Goal: Task Accomplishment & Management: Use online tool/utility

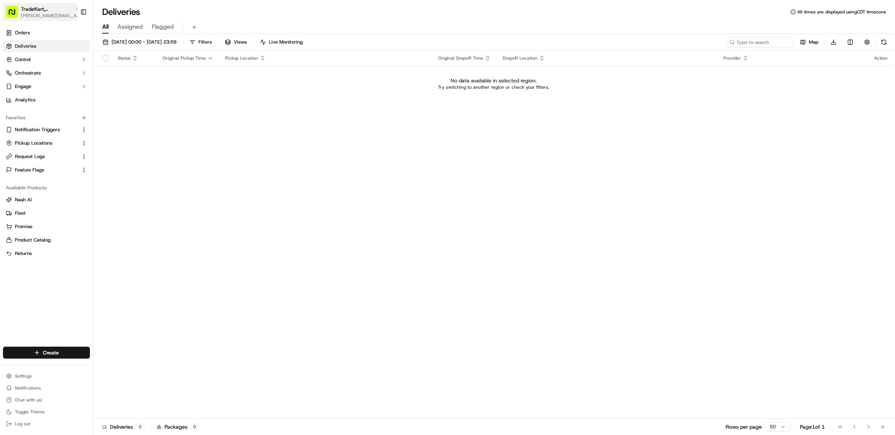
click at [44, 16] on span "[PERSON_NAME][EMAIL_ADDRESS][DOMAIN_NAME]" at bounding box center [51, 16] width 60 height 6
type input "stop and shop"
click at [123, 36] on span "Stop and Shop" at bounding box center [111, 38] width 33 height 7
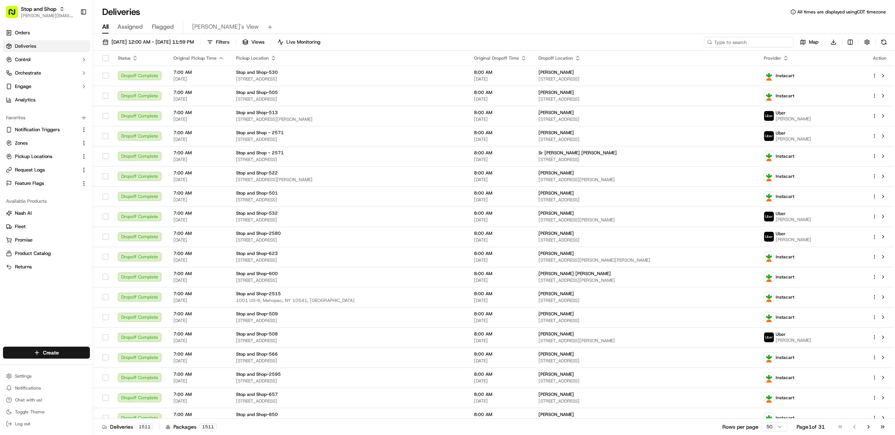
click at [753, 41] on input at bounding box center [749, 42] width 90 height 10
paste input "m714517932"
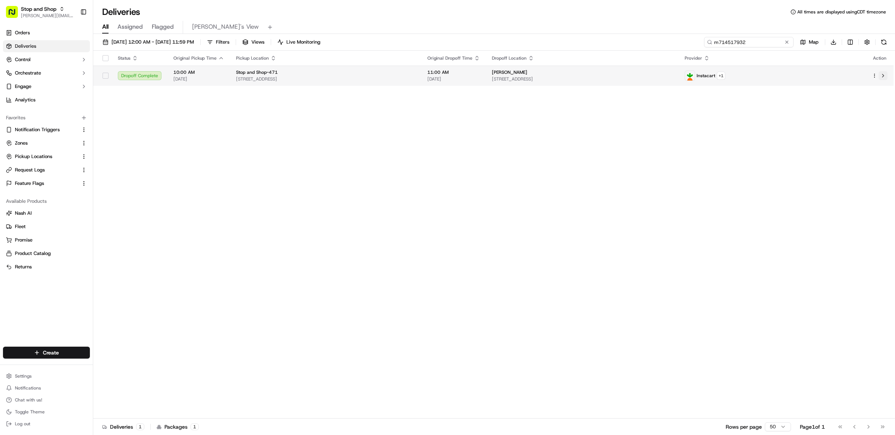
type input "m714517932"
click at [884, 76] on button at bounding box center [883, 75] width 9 height 9
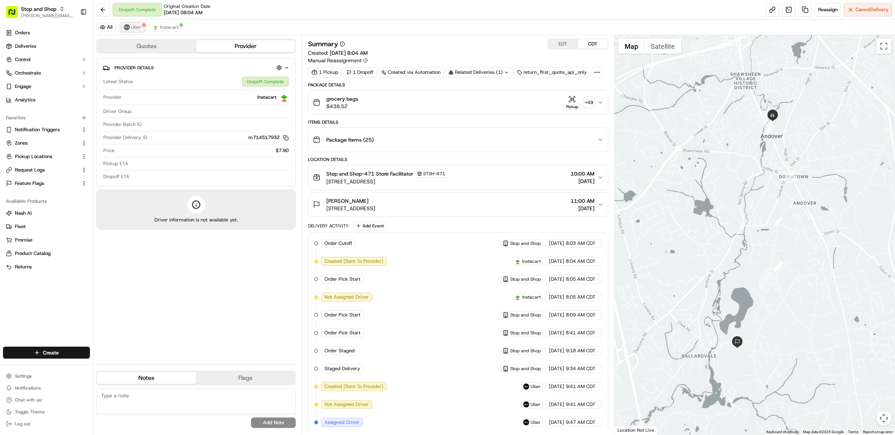
click at [137, 27] on span "Uber" at bounding box center [136, 27] width 10 height 6
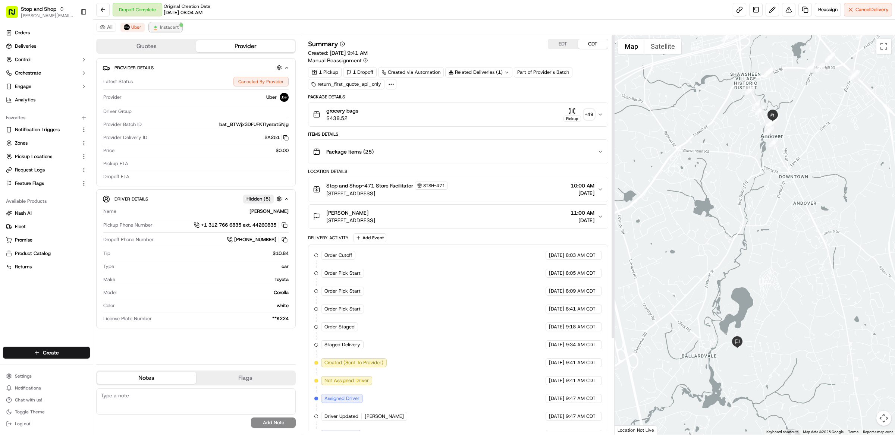
click at [173, 31] on button "Instacart" at bounding box center [165, 27] width 33 height 9
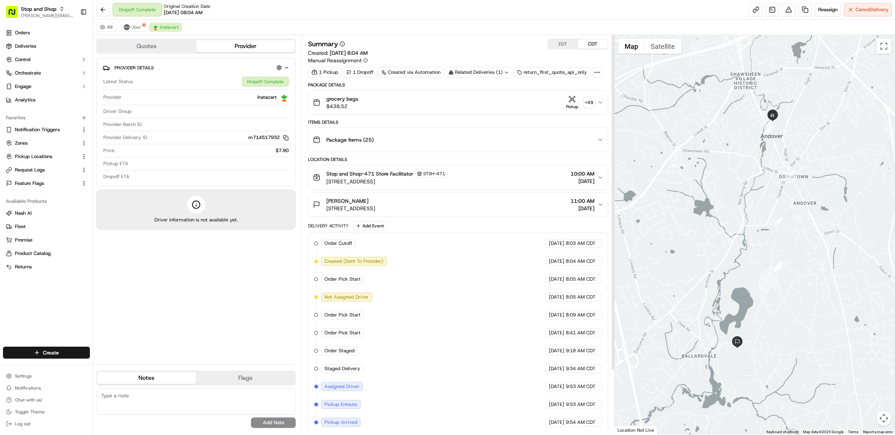
click at [126, 22] on div "All Uber Instacart" at bounding box center [494, 27] width 802 height 15
click at [128, 27] on img at bounding box center [127, 27] width 6 height 6
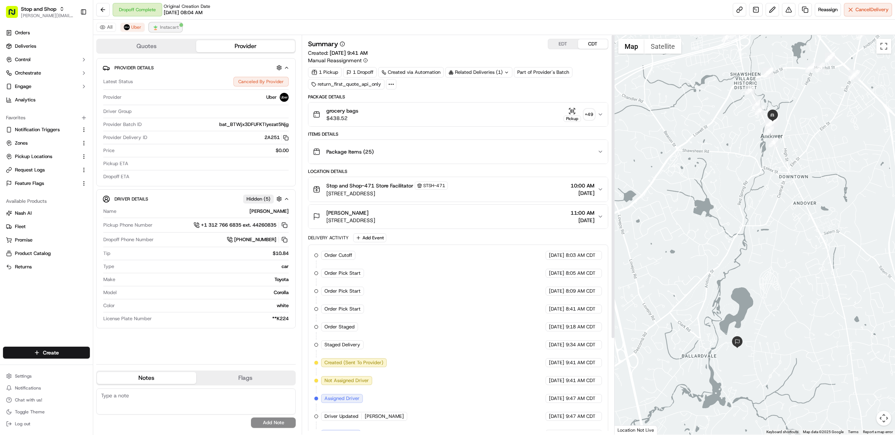
click at [171, 29] on span "Instacart" at bounding box center [169, 27] width 19 height 6
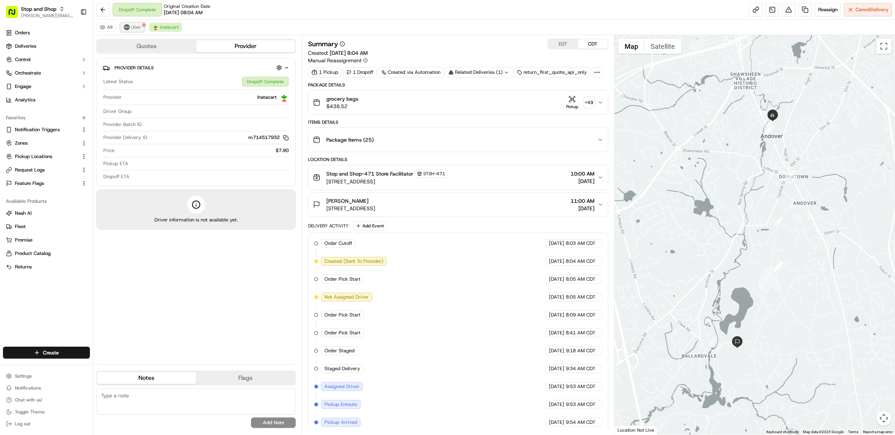
click at [140, 25] on span "Uber" at bounding box center [136, 27] width 10 height 6
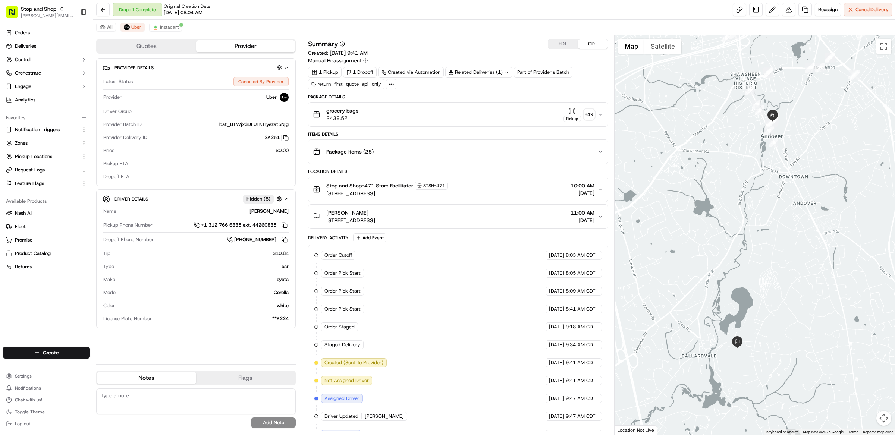
click at [562, 42] on button "EDT" at bounding box center [563, 44] width 30 height 10
click at [502, 188] on div "Stop and Shop-471 Store Facilitator STSH-471 [STREET_ADDRESS] 11:00 AM [DATE]" at bounding box center [455, 190] width 285 height 16
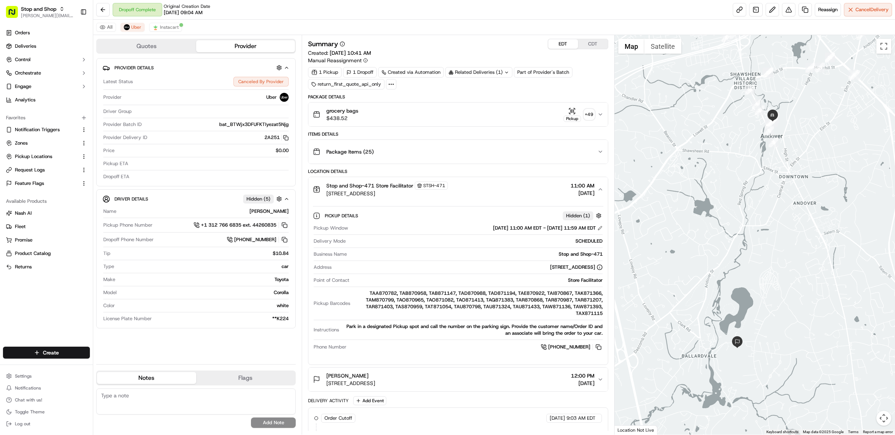
click at [502, 188] on div "Stop and Shop-471 Store Facilitator STSH-471 [STREET_ADDRESS] 11:00 AM [DATE]" at bounding box center [455, 190] width 285 height 16
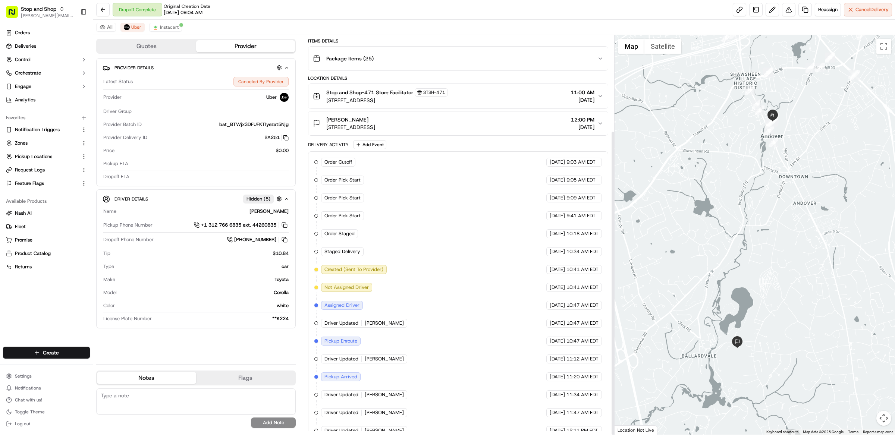
scroll to position [126, 0]
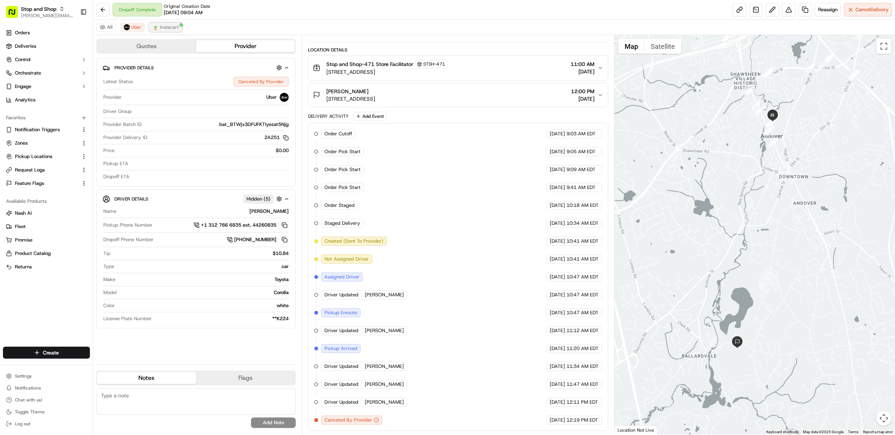
click at [169, 24] on button "Instacart" at bounding box center [165, 27] width 33 height 9
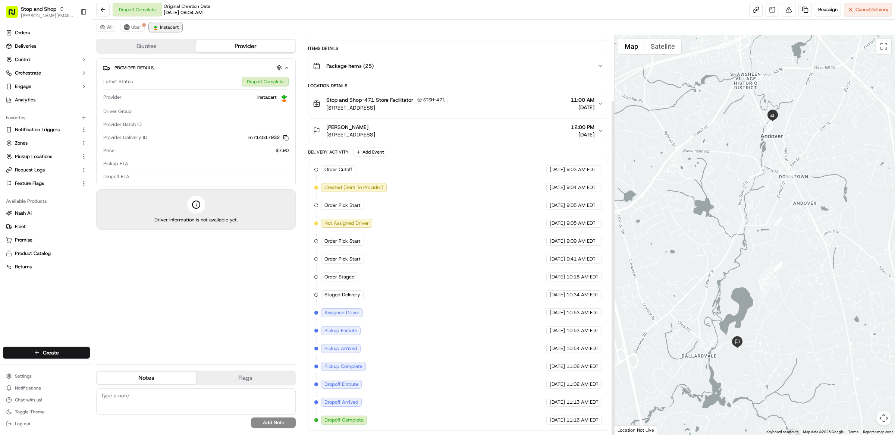
scroll to position [77, 0]
click at [137, 29] on span "Uber" at bounding box center [136, 27] width 10 height 6
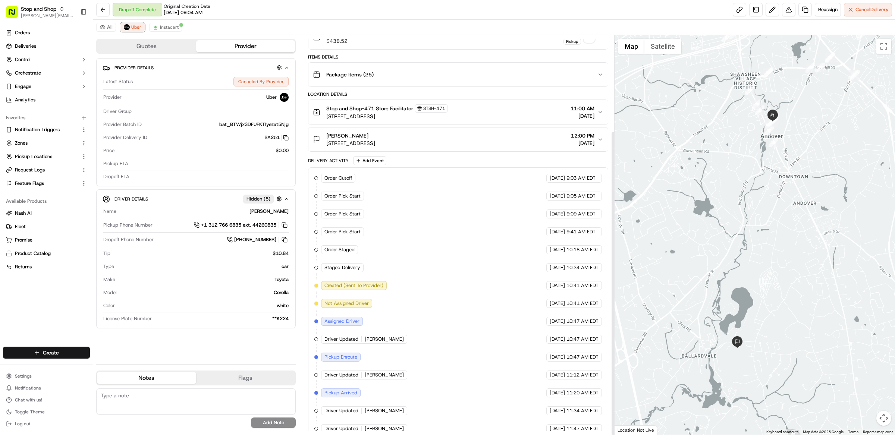
scroll to position [126, 0]
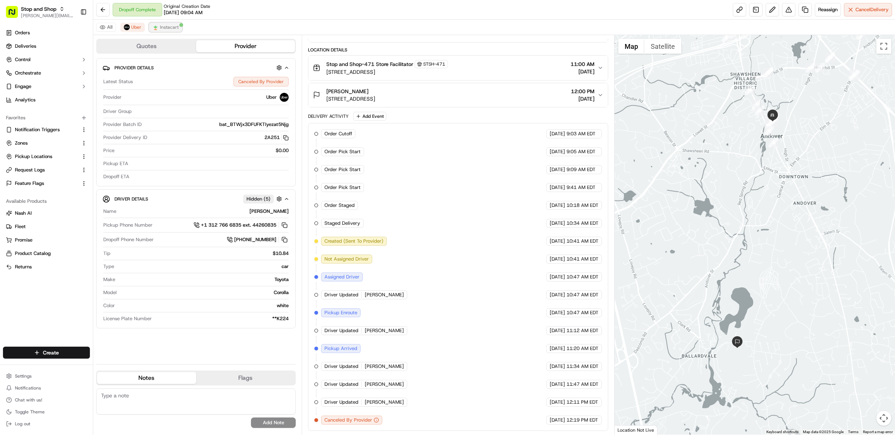
click at [176, 28] on span "Instacart" at bounding box center [169, 27] width 19 height 6
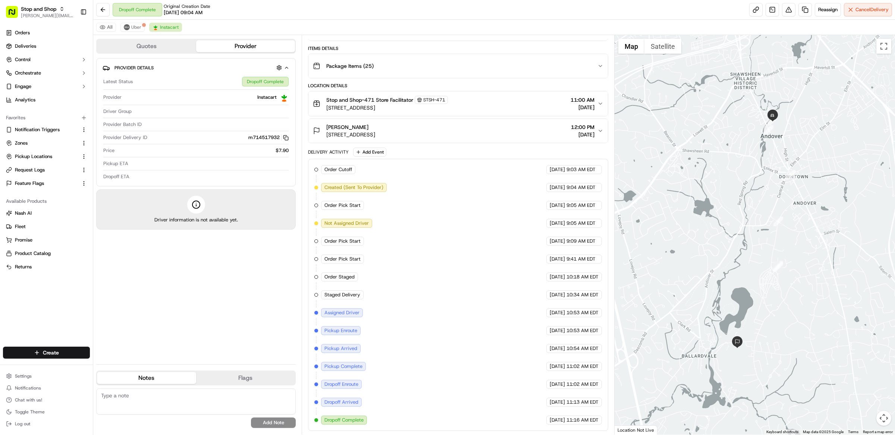
click at [462, 148] on div "Delivery Activity Add Event" at bounding box center [458, 152] width 300 height 9
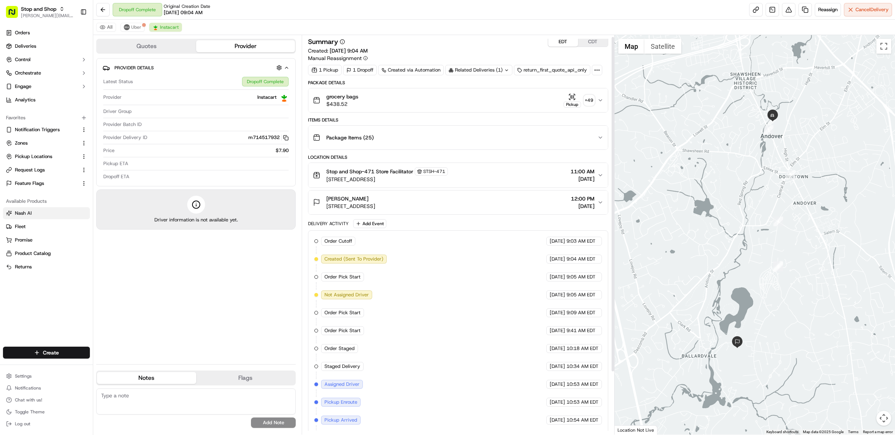
scroll to position [0, 0]
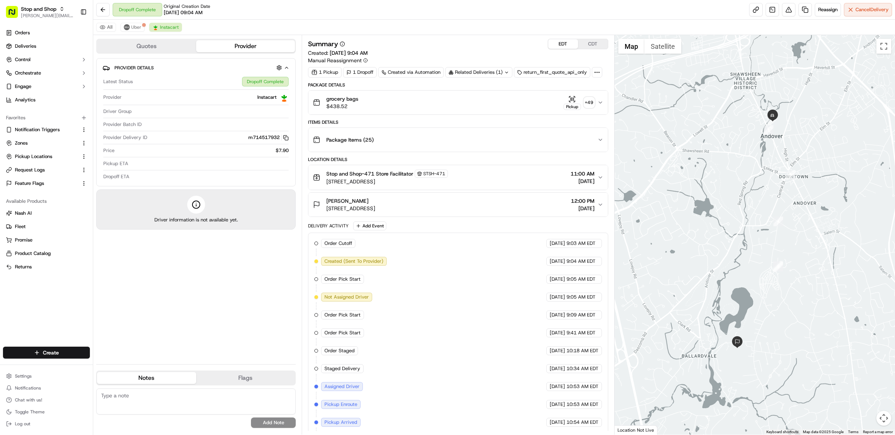
click at [518, 176] on div "Stop and Shop-471 Store Facilitator STSH-471 [STREET_ADDRESS] 11:00 AM [DATE]" at bounding box center [455, 178] width 285 height 16
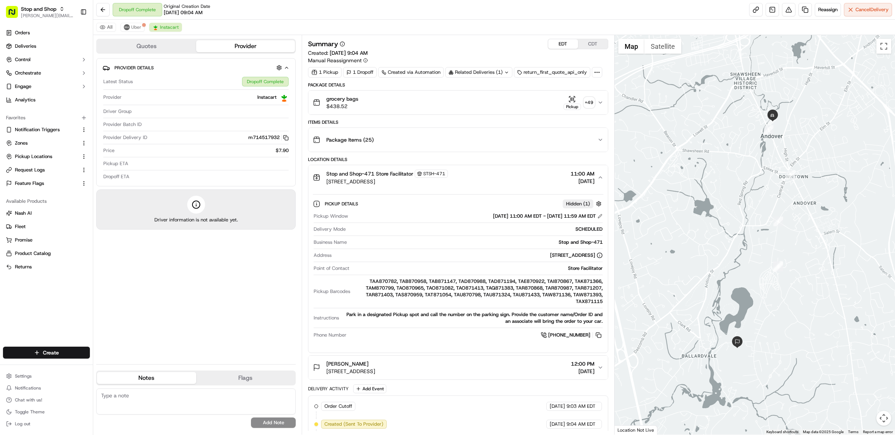
click at [518, 176] on div "Stop and Shop-471 Store Facilitator STSH-471 [STREET_ADDRESS] 11:00 AM [DATE]" at bounding box center [455, 178] width 285 height 16
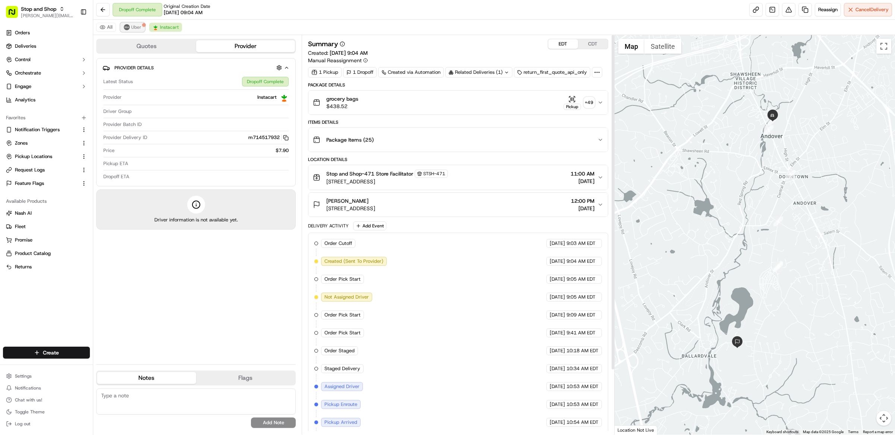
click at [133, 28] on span "Uber" at bounding box center [136, 27] width 10 height 6
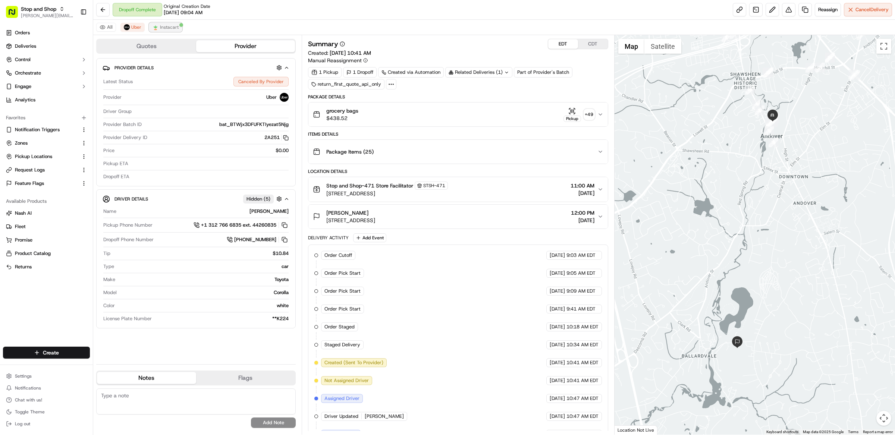
click at [181, 28] on button "Instacart" at bounding box center [165, 27] width 33 height 9
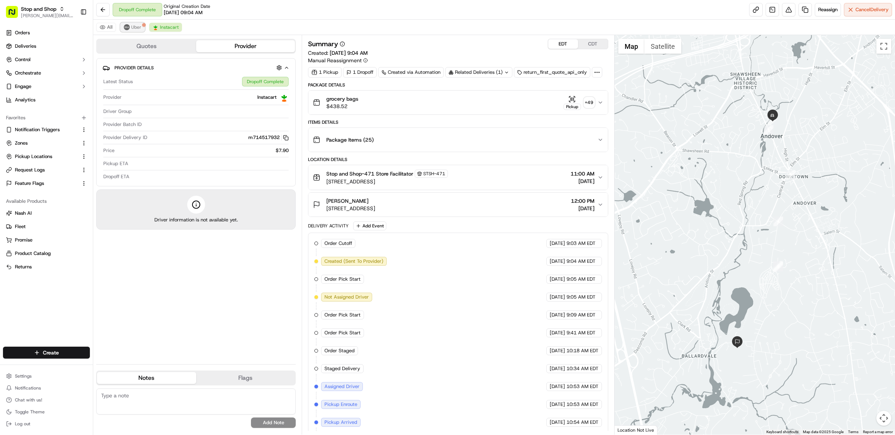
click at [129, 29] on button "Uber" at bounding box center [132, 27] width 24 height 9
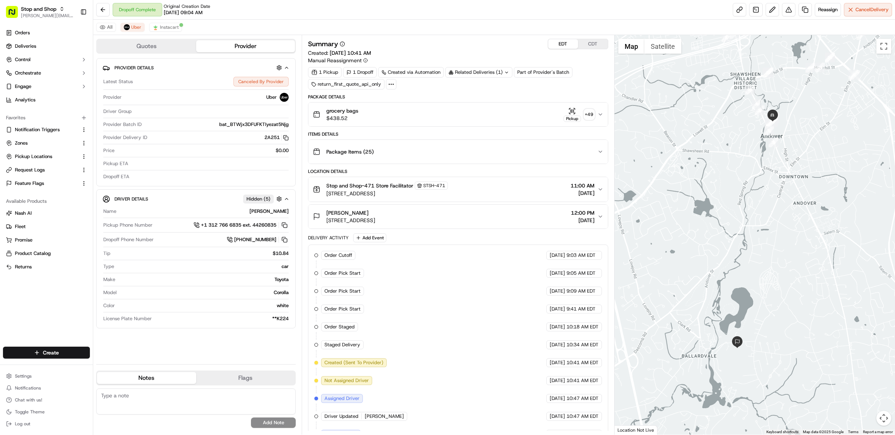
click at [483, 181] on button "Stop and Shop-471 Store Facilitator STSH-471 [STREET_ADDRESS] 11:00 AM [DATE]" at bounding box center [458, 189] width 300 height 25
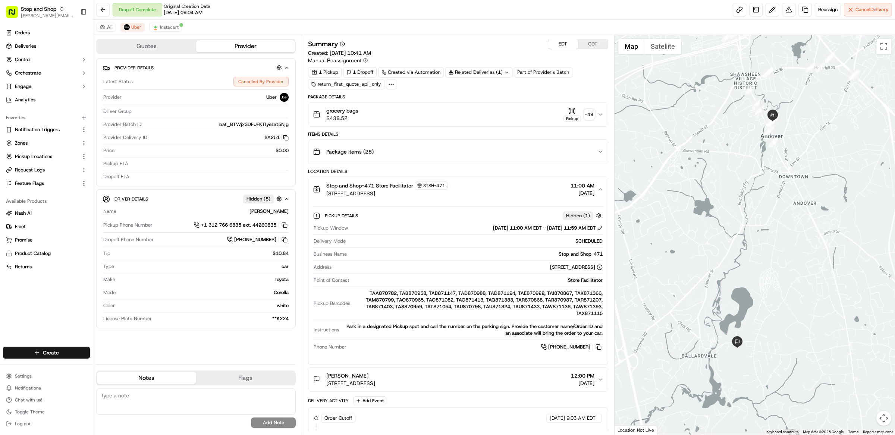
click at [483, 181] on button "Stop and Shop-471 Store Facilitator STSH-471 [STREET_ADDRESS] 11:00 AM [DATE]" at bounding box center [458, 189] width 300 height 25
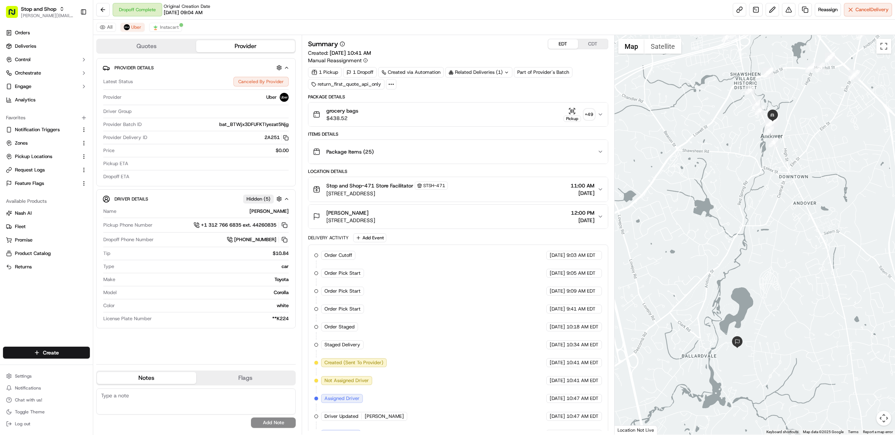
click at [484, 210] on button "[PERSON_NAME] [STREET_ADDRESS][PERSON_NAME] 12:00 PM [DATE]" at bounding box center [458, 217] width 300 height 24
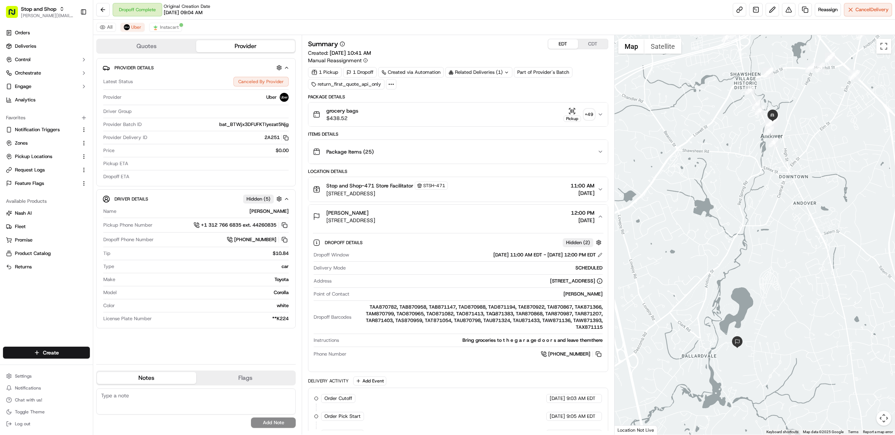
click at [484, 210] on button "[PERSON_NAME] [STREET_ADDRESS][PERSON_NAME] 12:00 PM [DATE]" at bounding box center [458, 217] width 300 height 24
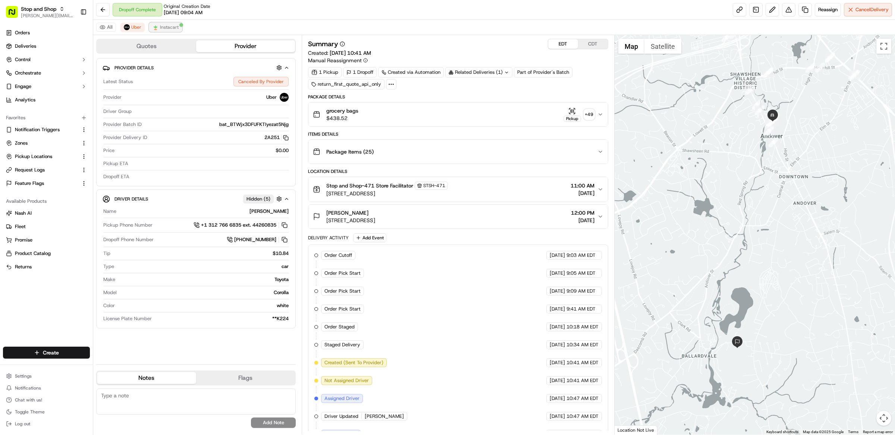
click at [169, 28] on span "Instacart" at bounding box center [169, 27] width 19 height 6
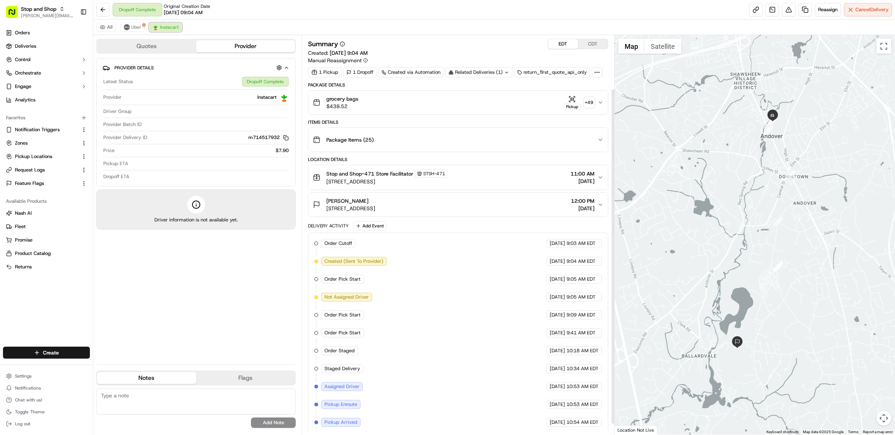
scroll to position [77, 0]
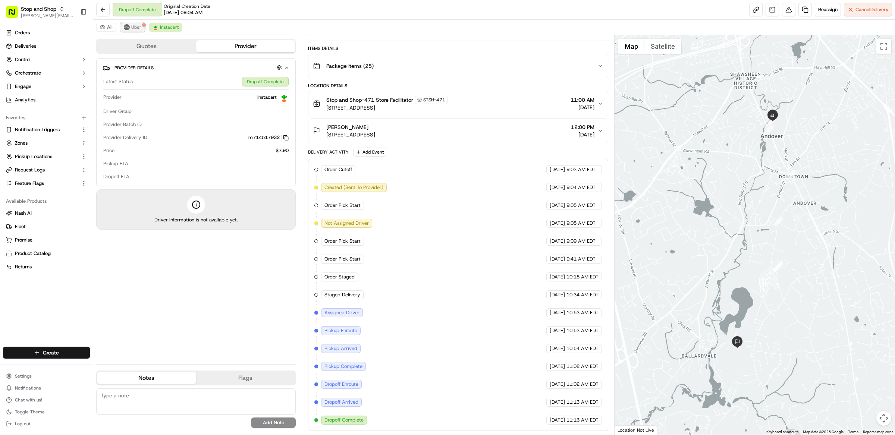
click at [134, 29] on span "Uber" at bounding box center [136, 27] width 10 height 6
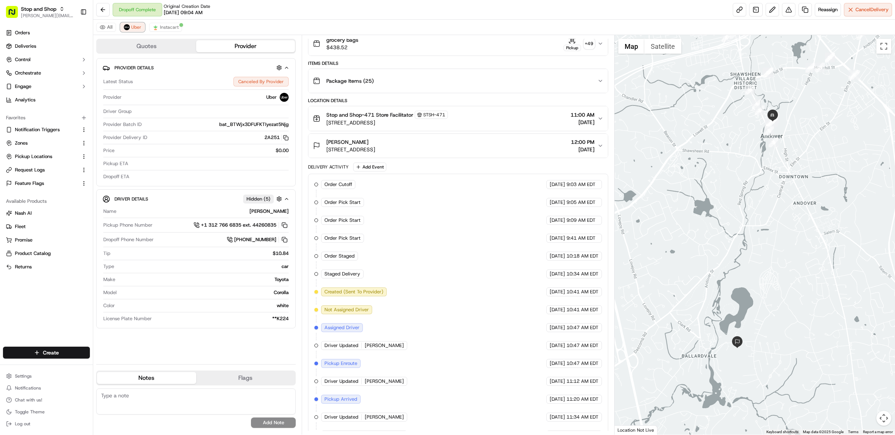
scroll to position [0, 0]
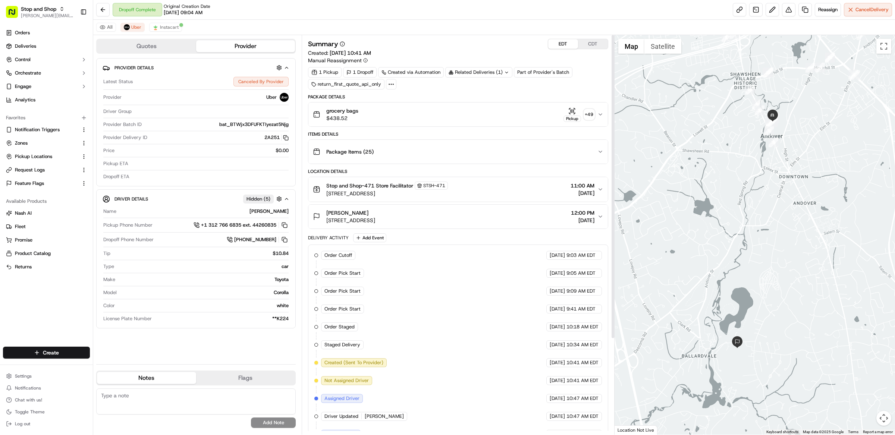
click at [509, 189] on div "Stop and Shop-471 Store Facilitator STSH-471 [STREET_ADDRESS] 11:00 AM [DATE]" at bounding box center [455, 190] width 285 height 16
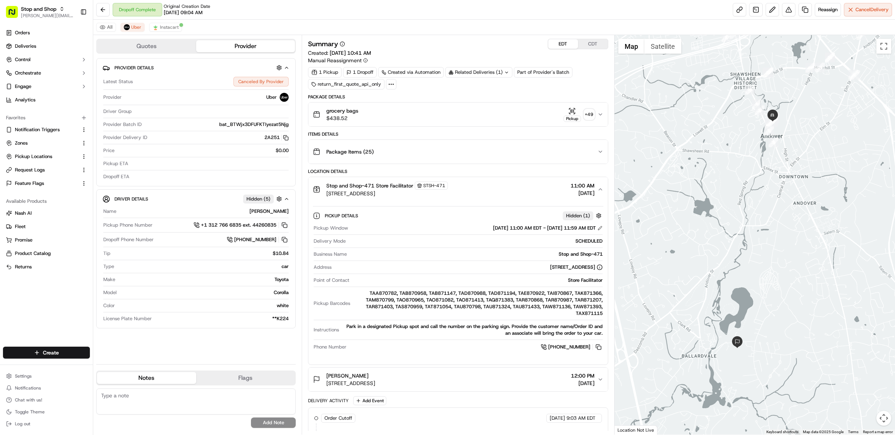
click at [509, 189] on div "Stop and Shop-471 Store Facilitator STSH-471 [STREET_ADDRESS] 11:00 AM [DATE]" at bounding box center [455, 190] width 285 height 16
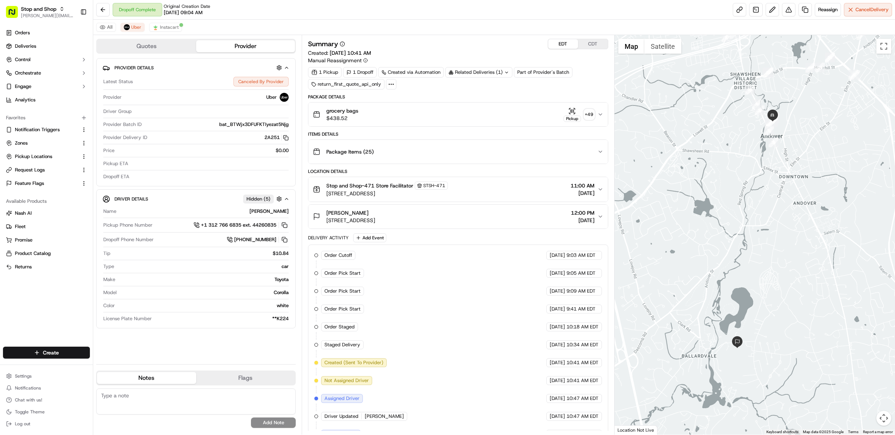
click at [509, 189] on div "Stop and Shop-471 Store Facilitator STSH-471 [STREET_ADDRESS] 11:00 AM [DATE]" at bounding box center [455, 190] width 285 height 16
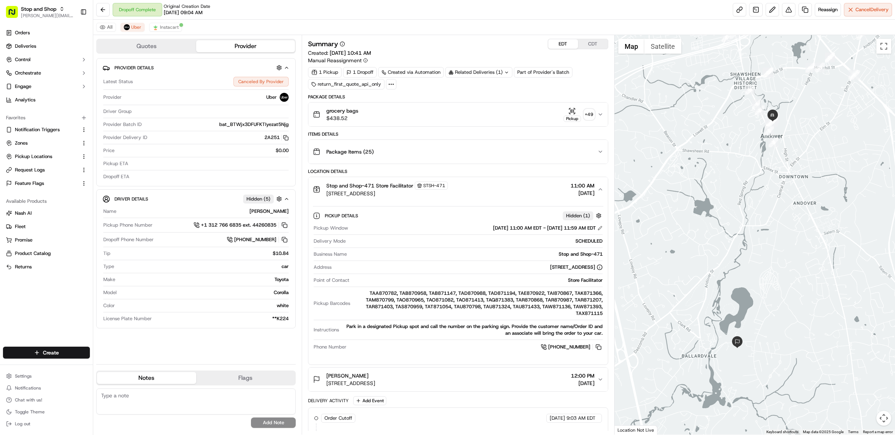
click at [509, 189] on div "Stop and Shop-471 Store Facilitator STSH-471 [STREET_ADDRESS] 11:00 AM [DATE]" at bounding box center [455, 190] width 285 height 16
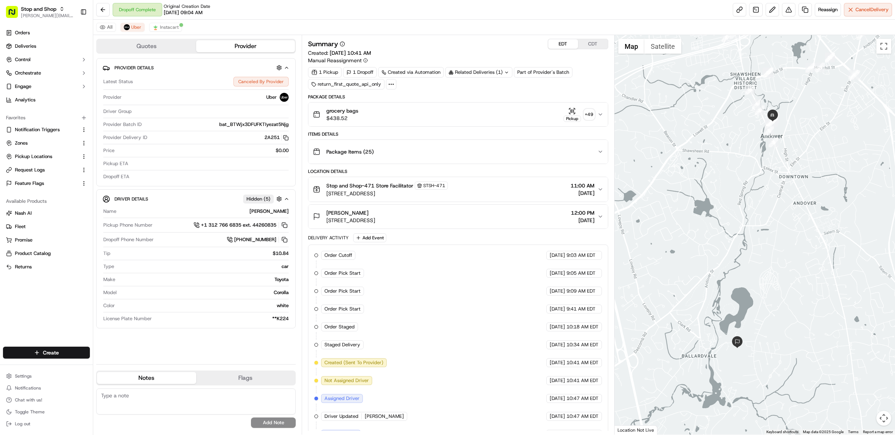
click at [499, 229] on button "[PERSON_NAME] [STREET_ADDRESS][PERSON_NAME] 12:00 PM [DATE]" at bounding box center [458, 217] width 300 height 24
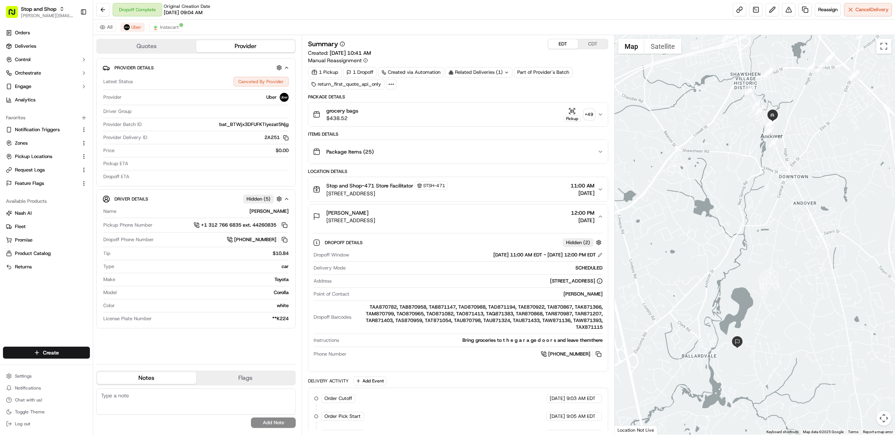
click at [499, 229] on button "[PERSON_NAME] [STREET_ADDRESS][PERSON_NAME] 12:00 PM [DATE]" at bounding box center [458, 217] width 300 height 24
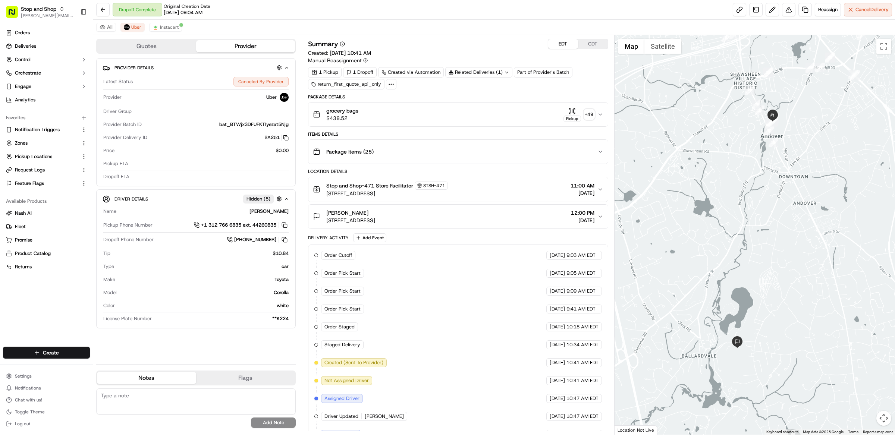
click at [428, 38] on div "Summary EDT CDT Created: [DATE] 10:41 AM Manual Reassignment 1 Pickup 1 Dropoff…" at bounding box center [458, 235] width 313 height 400
click at [137, 27] on span "Uber" at bounding box center [136, 27] width 10 height 6
click at [172, 32] on div "All Uber Instacart" at bounding box center [494, 27] width 802 height 15
drag, startPoint x: 173, startPoint y: 28, endPoint x: 262, endPoint y: 92, distance: 109.8
click at [173, 28] on span "Instacart" at bounding box center [169, 27] width 19 height 6
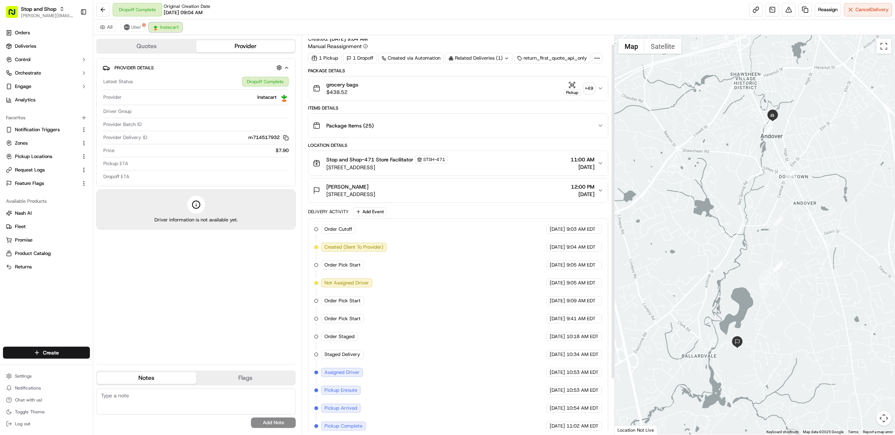
scroll to position [15, 0]
click at [135, 29] on span "Uber" at bounding box center [136, 27] width 10 height 6
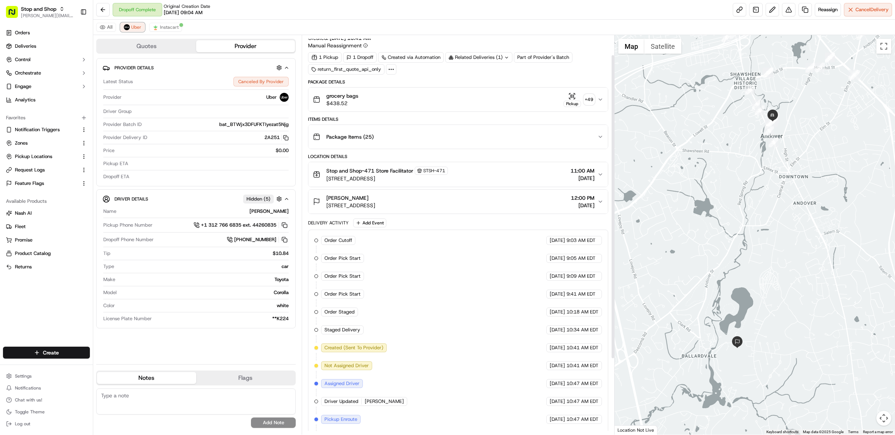
scroll to position [40, 0]
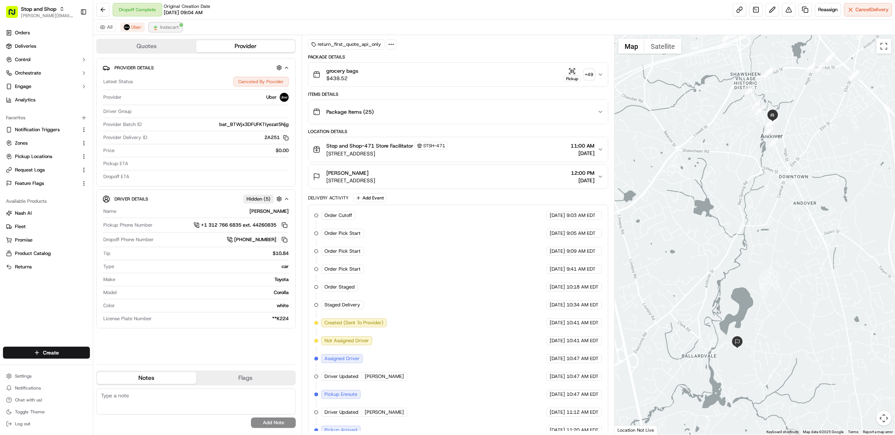
click at [172, 28] on span "Instacart" at bounding box center [169, 27] width 19 height 6
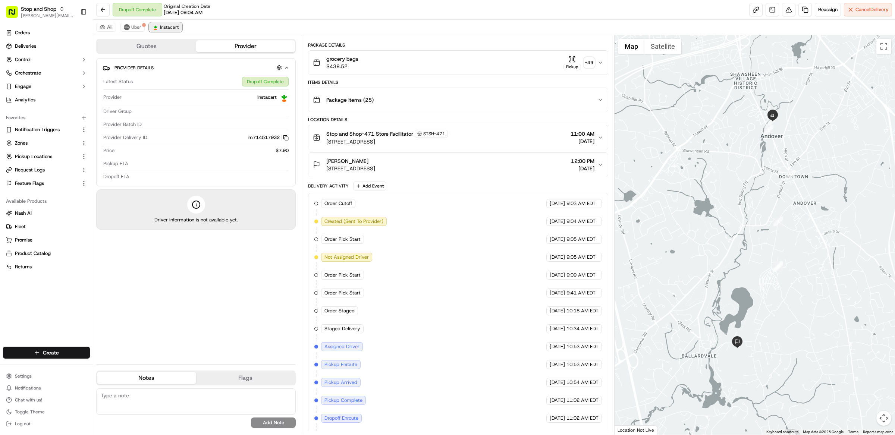
scroll to position [28, 0]
